Goal: Consume media (video, audio): Consume media (video, audio)

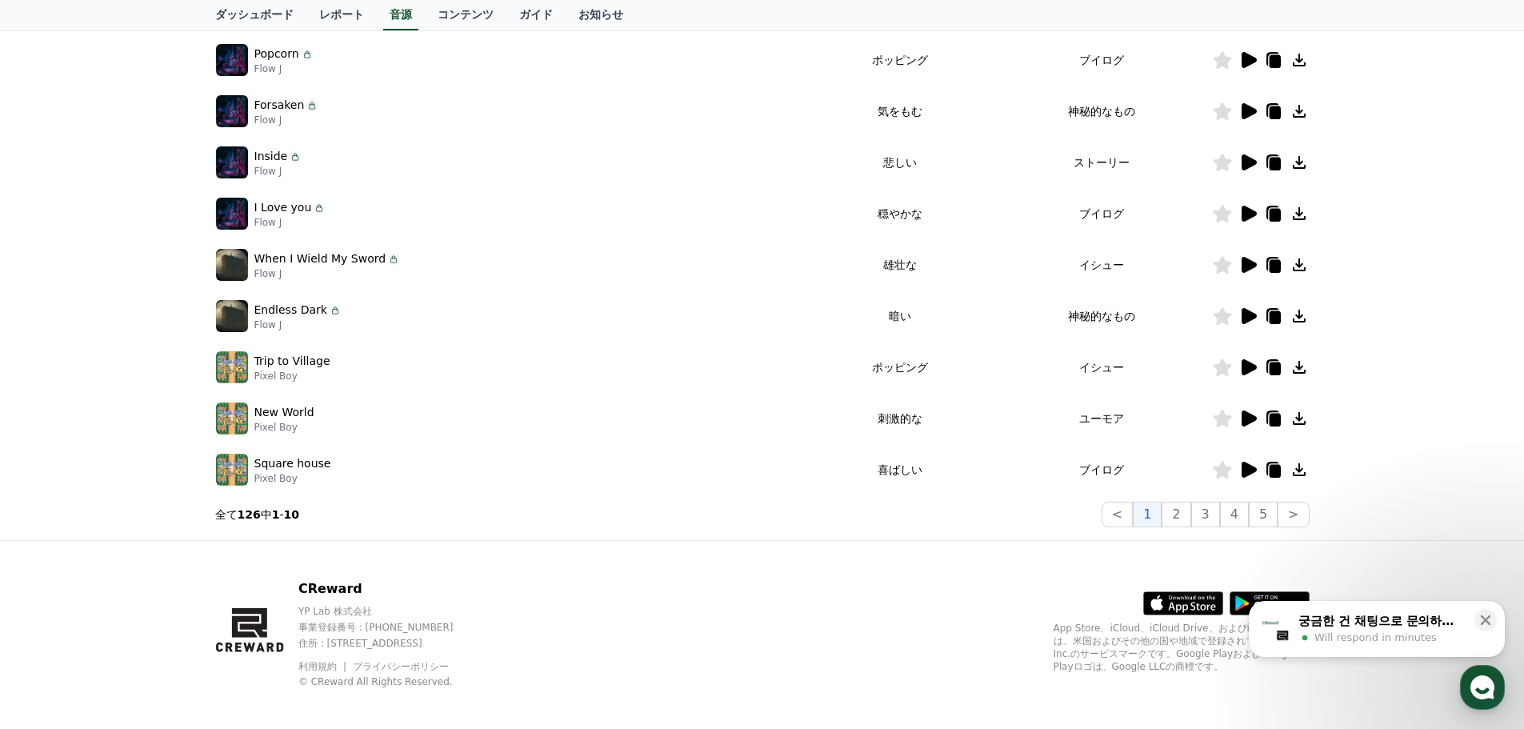
scroll to position [354, 0]
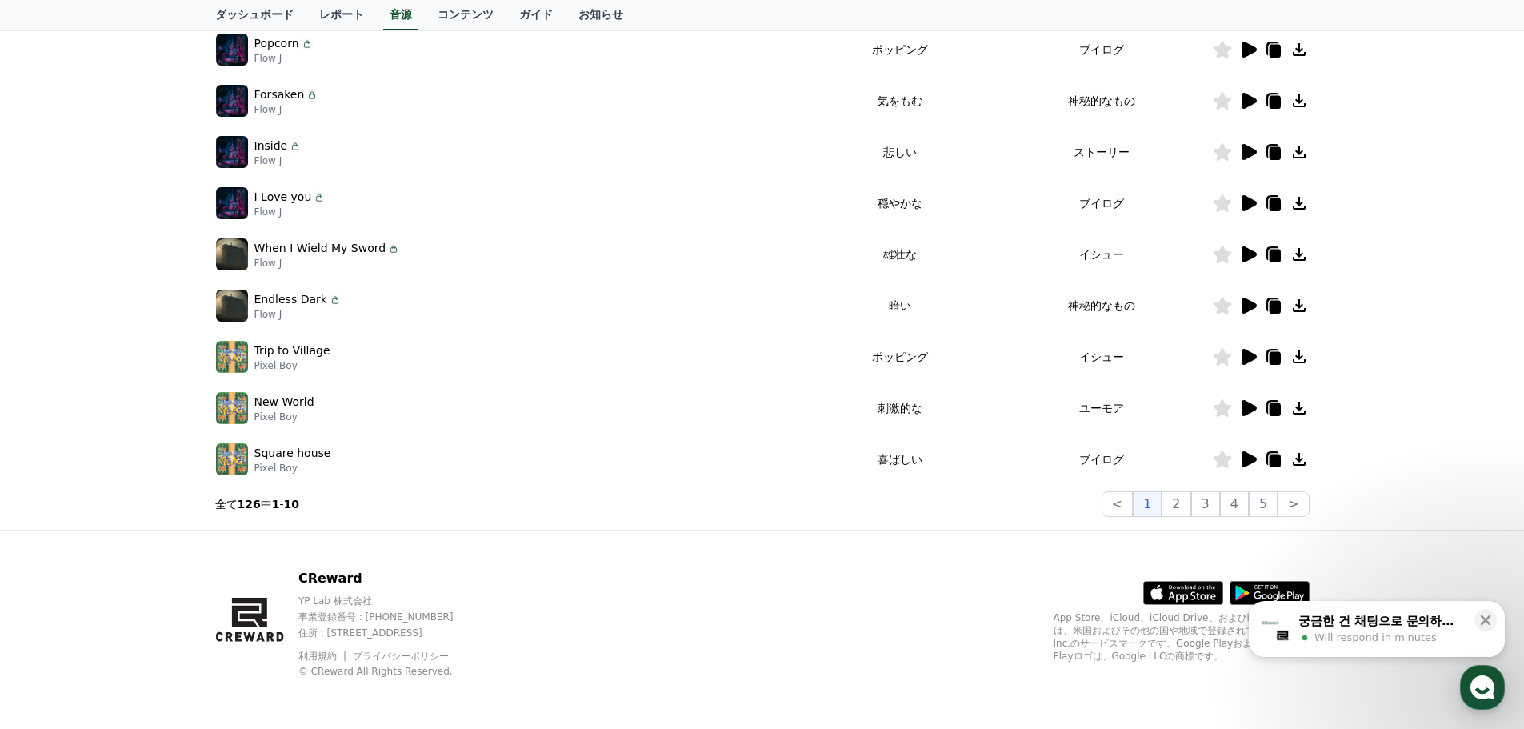
click at [1247, 458] on icon at bounding box center [1248, 459] width 15 height 16
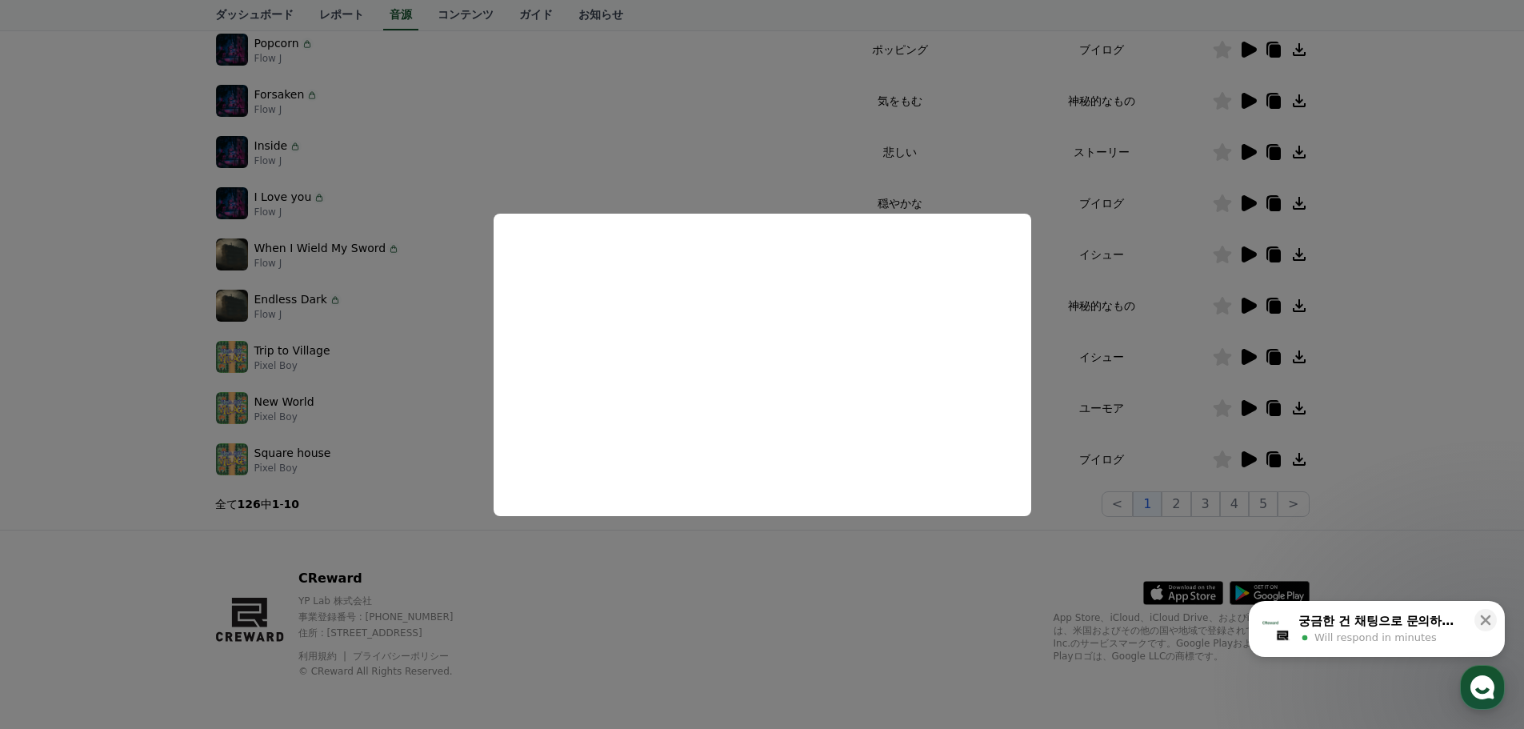
click at [803, 573] on button "close modal" at bounding box center [762, 364] width 1524 height 729
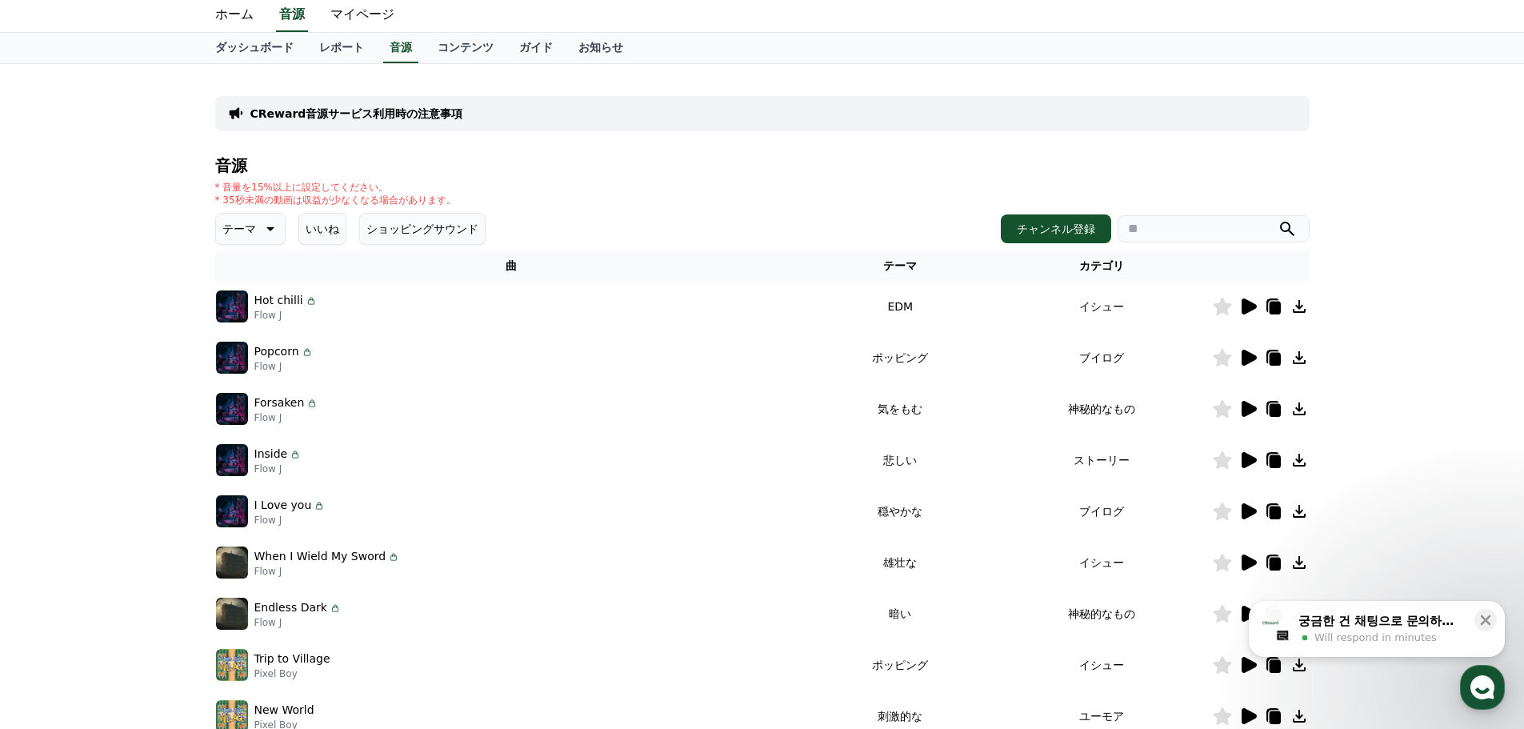
scroll to position [0, 0]
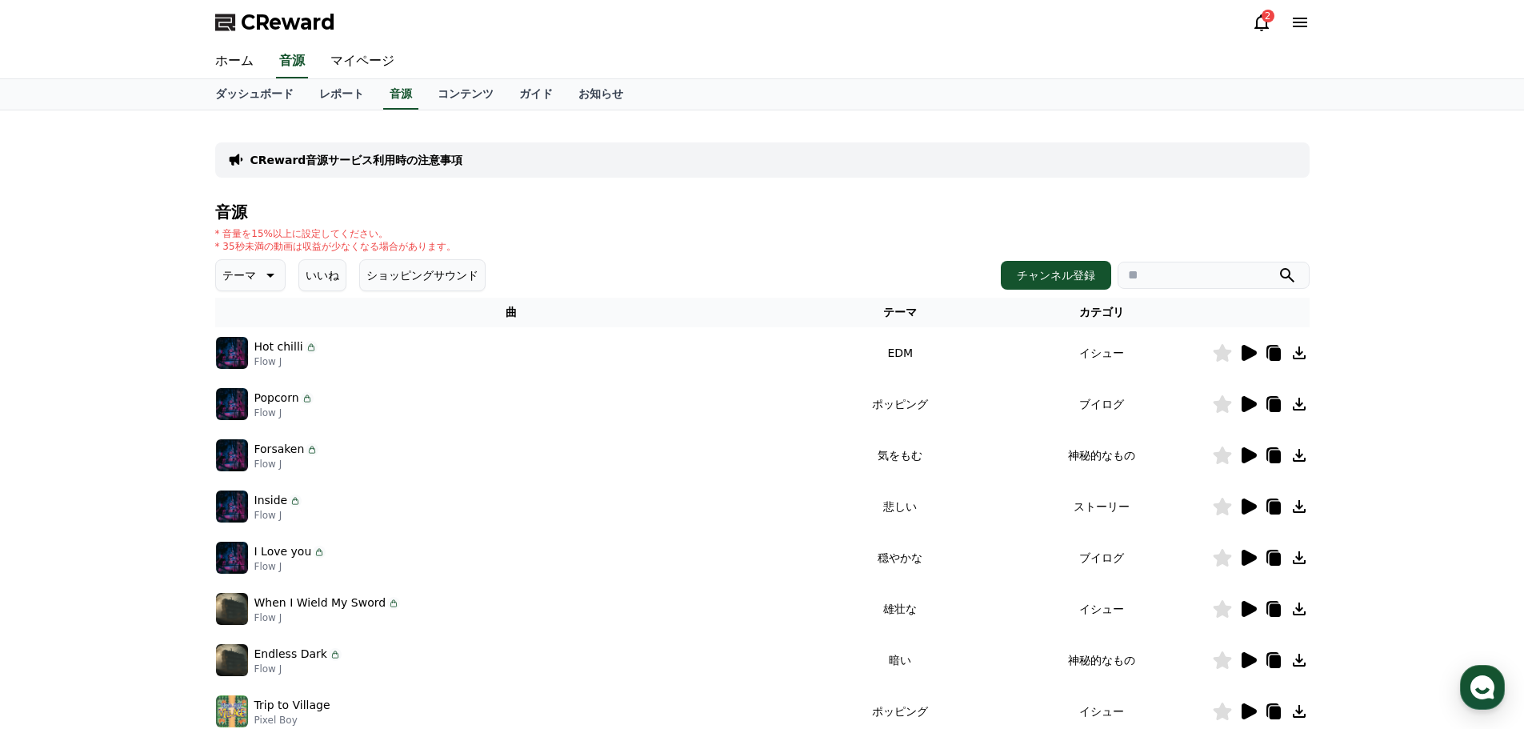
click at [924, 307] on th "テーマ" at bounding box center [900, 313] width 184 height 30
click at [919, 313] on th "テーマ" at bounding box center [900, 313] width 184 height 30
click at [247, 270] on button "テーマ" at bounding box center [250, 275] width 70 height 32
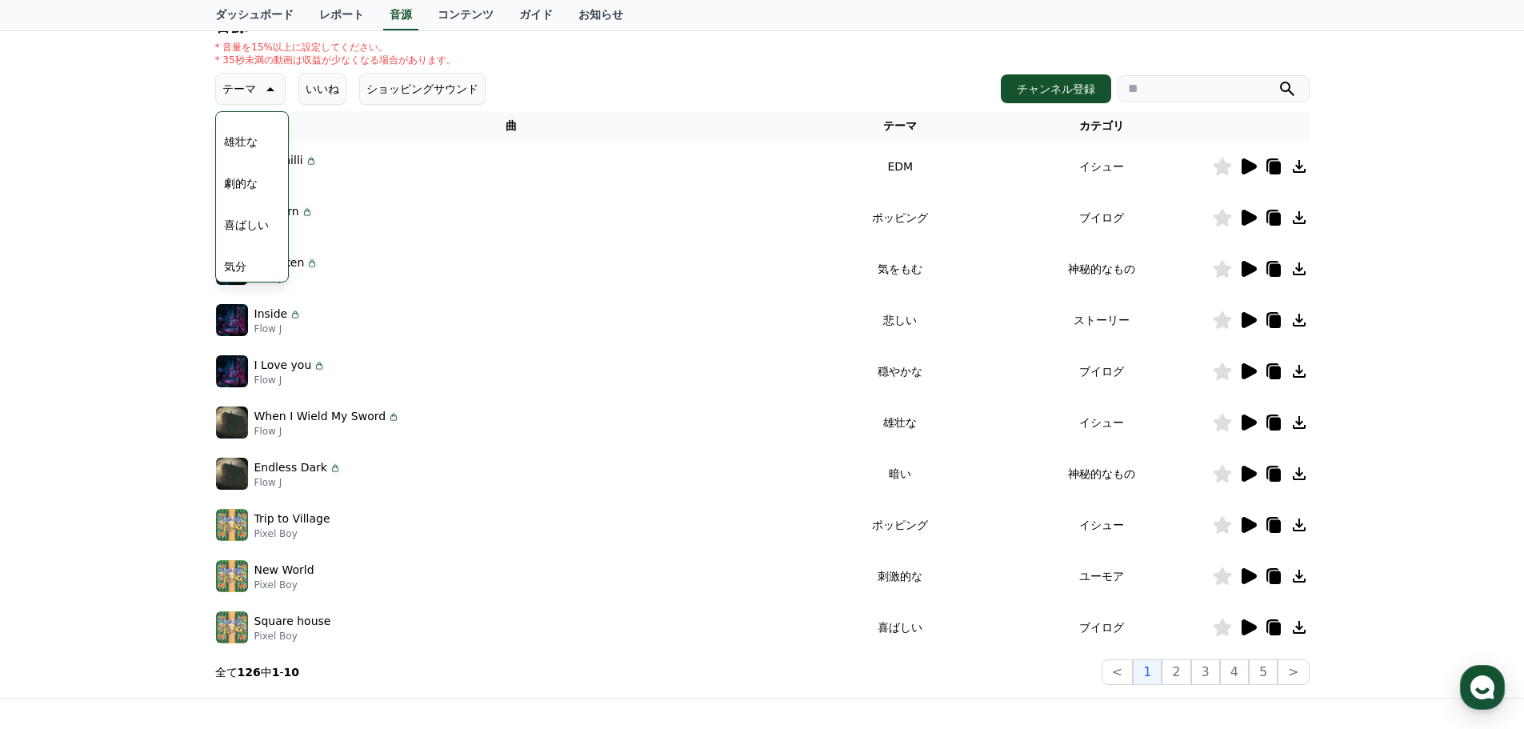
scroll to position [286, 0]
click at [242, 180] on button "雄壮な" at bounding box center [241, 178] width 46 height 35
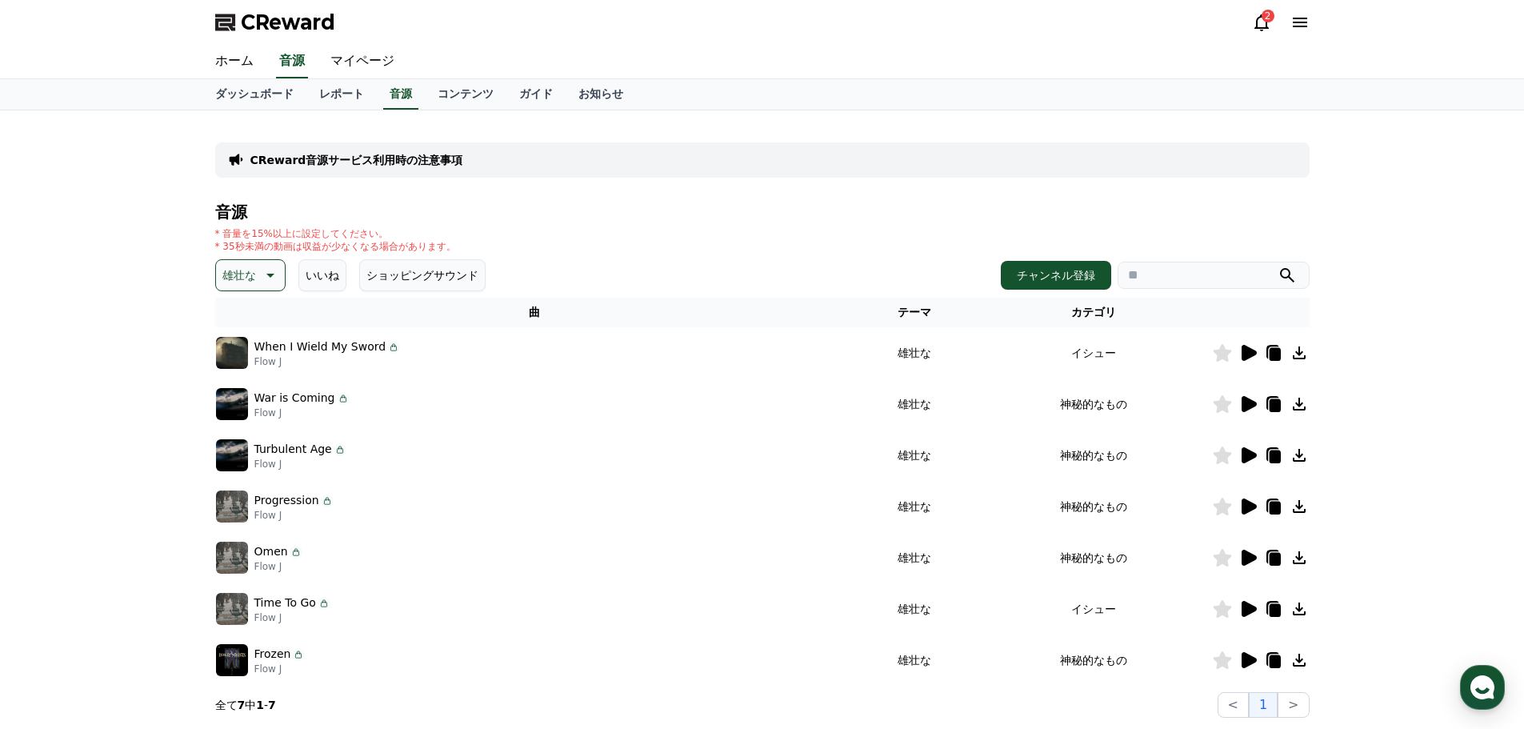
click at [1246, 352] on icon at bounding box center [1248, 353] width 15 height 16
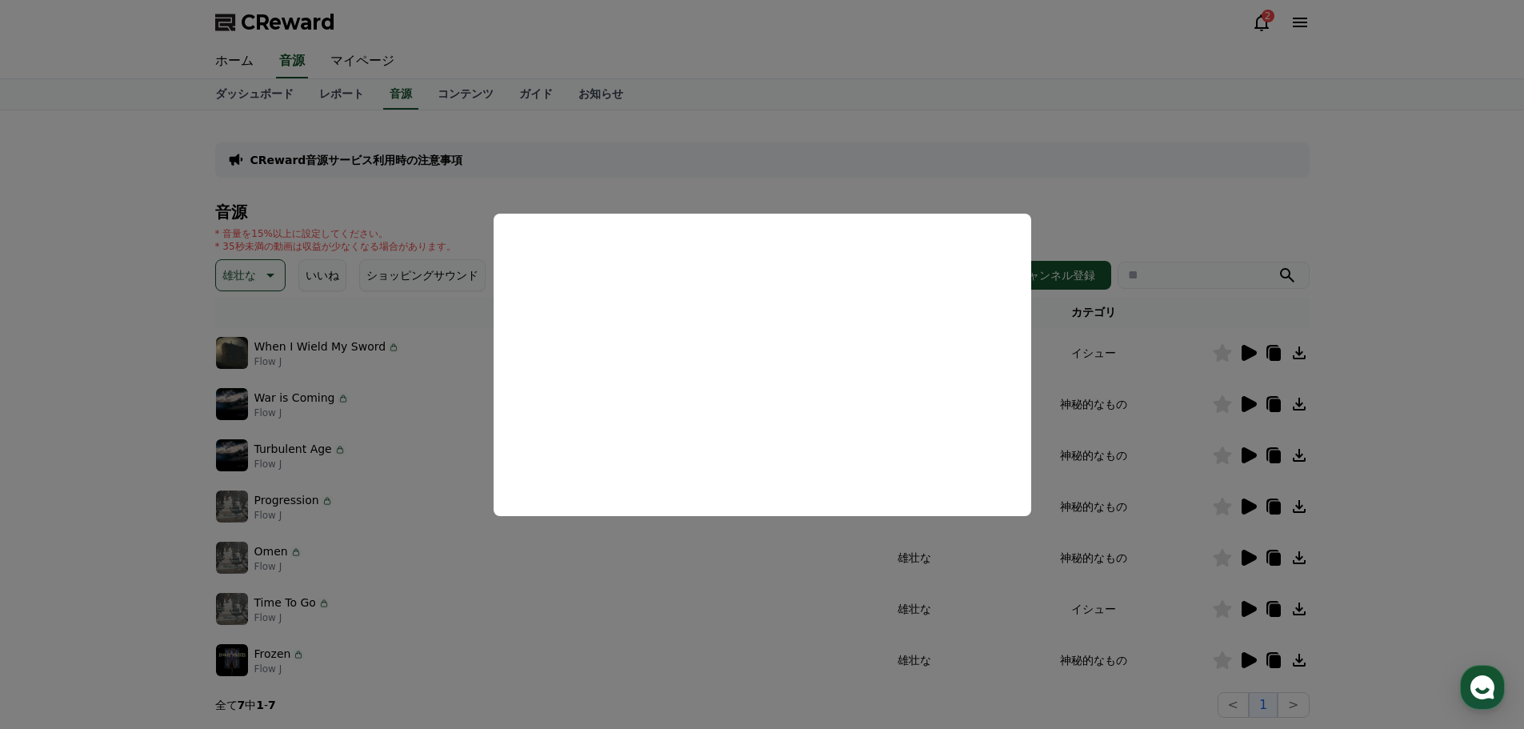
click at [1399, 222] on button "close modal" at bounding box center [762, 364] width 1524 height 729
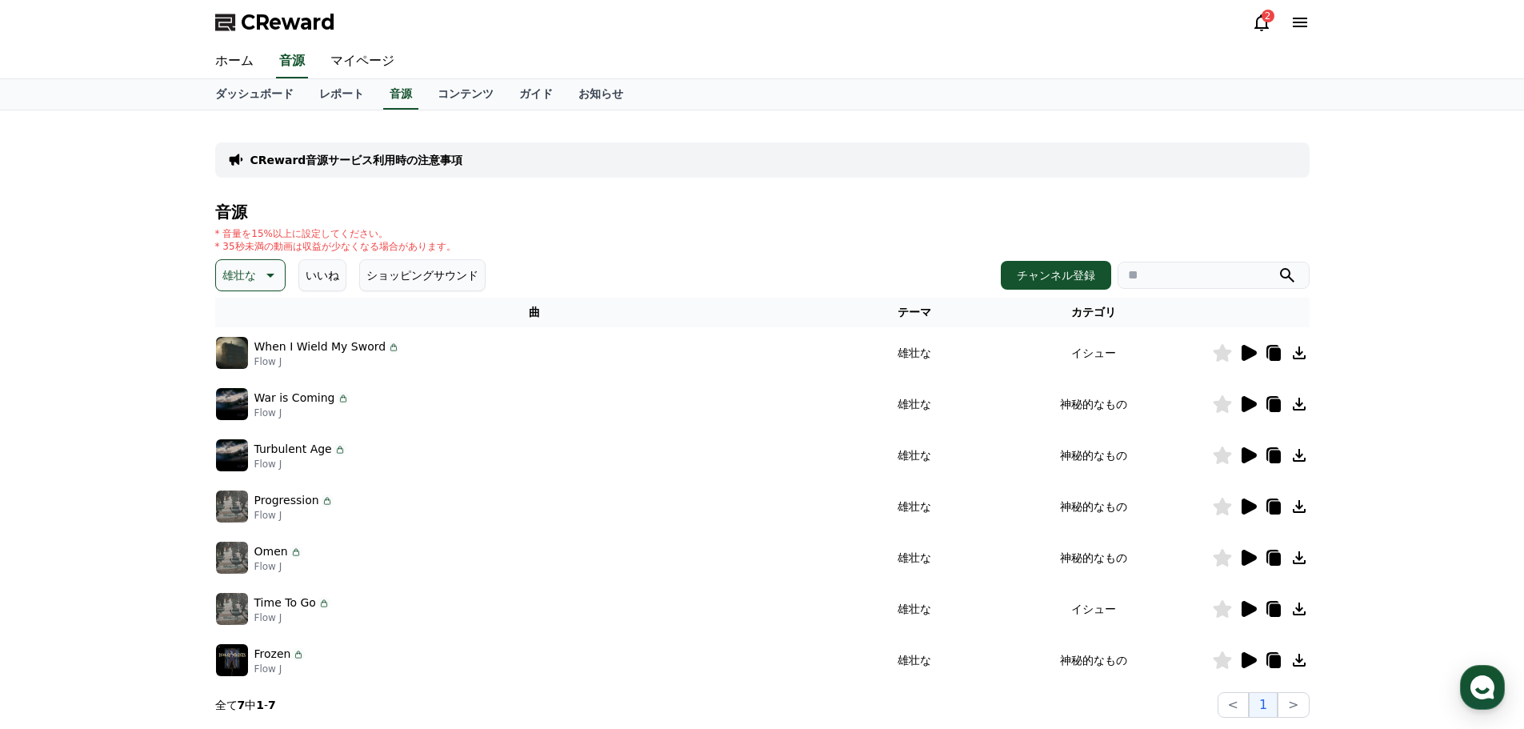
click at [1274, 354] on icon at bounding box center [1273, 354] width 11 height 13
click at [1415, 421] on div "CReward音源サービス利用時の注意事項 音源 * 音量を15%以上に設定してください。 * 35秒未満の動画は収益が少なくなる場合があります。 雄壮な い…" at bounding box center [762, 420] width 1524 height 620
click at [1244, 404] on icon at bounding box center [1248, 404] width 15 height 16
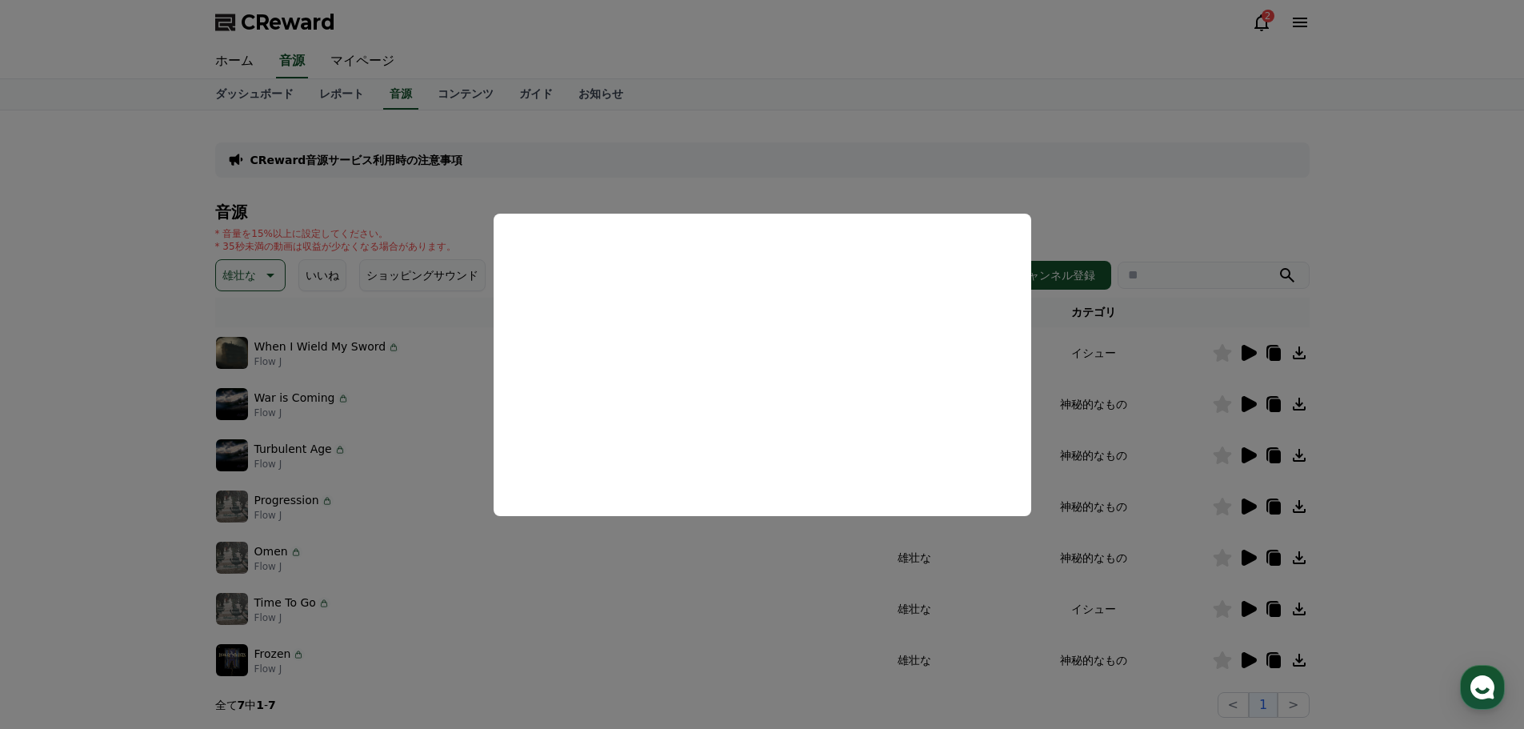
click at [1353, 428] on button "close modal" at bounding box center [762, 364] width 1524 height 729
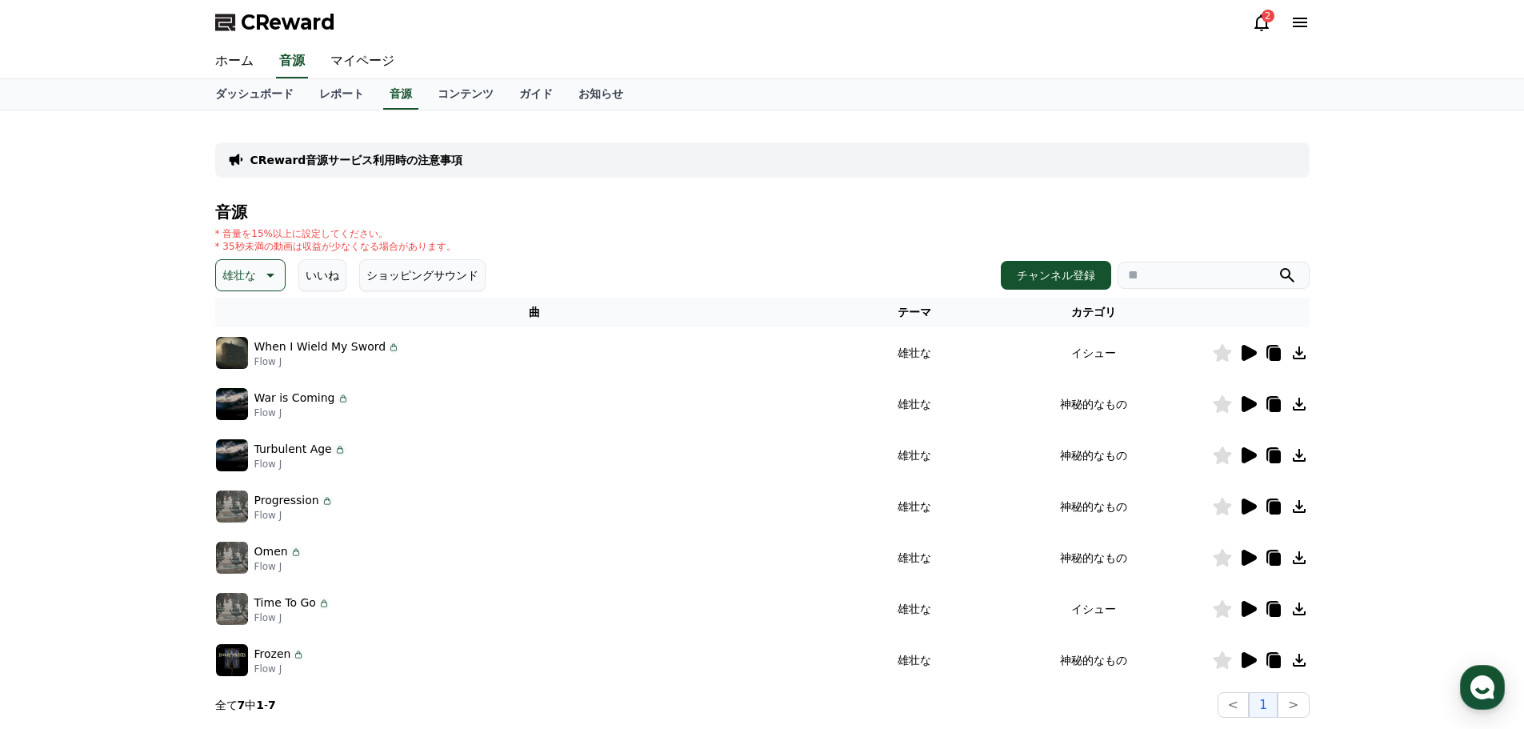
click at [1240, 461] on icon at bounding box center [1247, 454] width 19 height 19
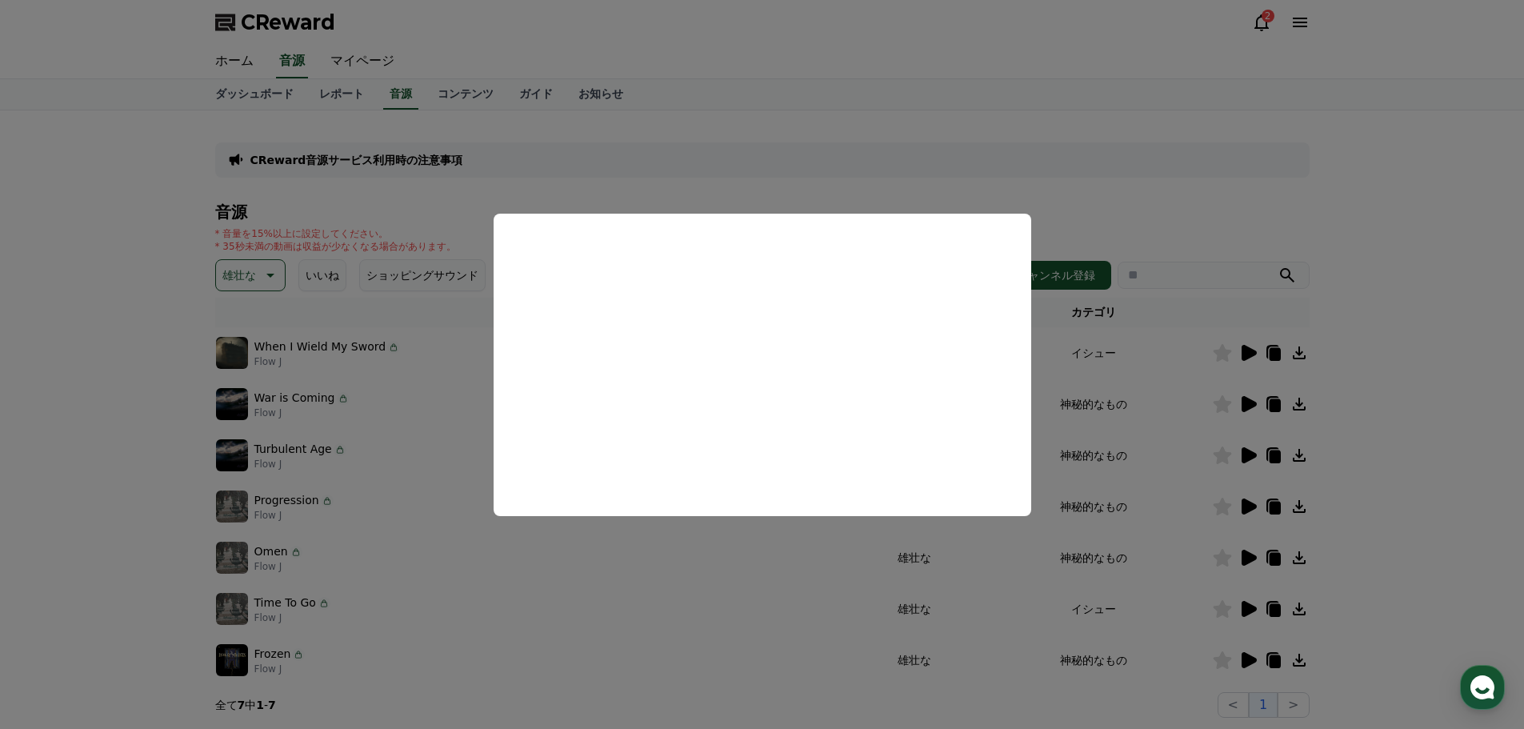
click at [1428, 440] on button "close modal" at bounding box center [762, 364] width 1524 height 729
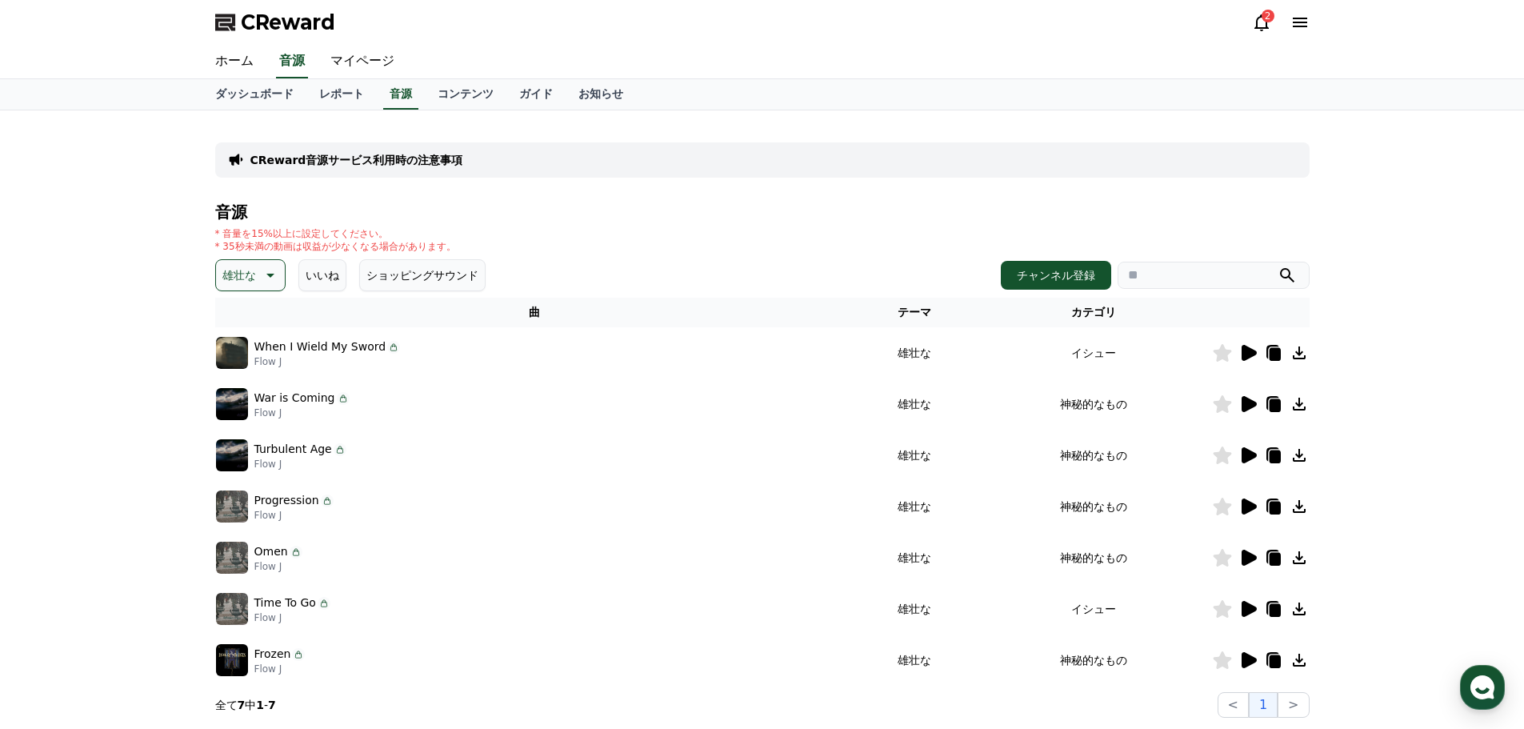
click at [1274, 456] on icon at bounding box center [1273, 456] width 11 height 13
